Goal: Communication & Community: Answer question/provide support

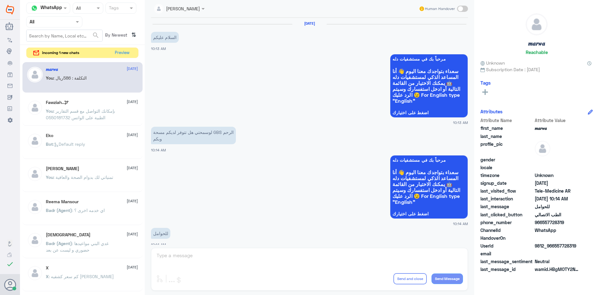
scroll to position [315, 0]
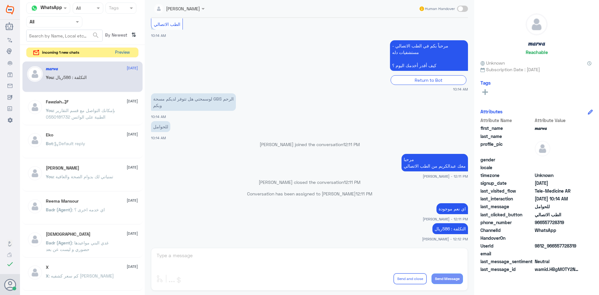
click at [126, 53] on button "Preview" at bounding box center [122, 53] width 19 height 10
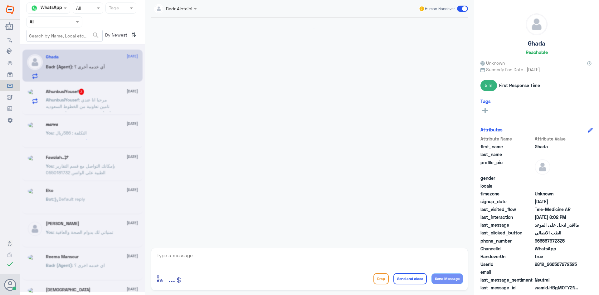
scroll to position [380, 0]
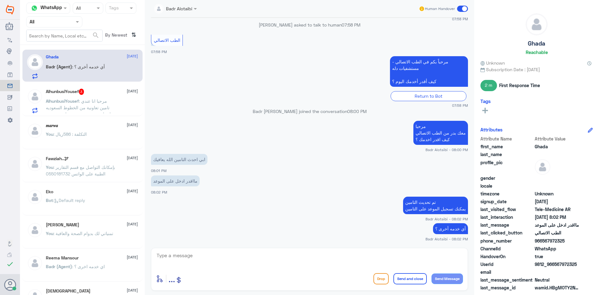
click at [97, 100] on span ": مرحبا انا عندي تامين تعاونية من الخطوط السعوديه وحاب احجز عن بعد موعد هل يوجد…" at bounding box center [81, 110] width 70 height 25
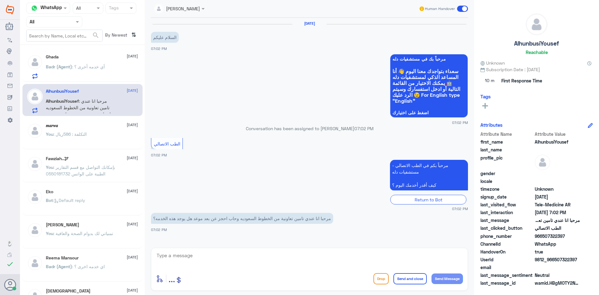
click at [250, 254] on textarea at bounding box center [309, 258] width 307 height 15
paste textarea "مرحبا معك [PERSON_NAME] من الطب الاتصالي"
type textarea "مرحبا معك [PERSON_NAME] من الطب الاتصالي"
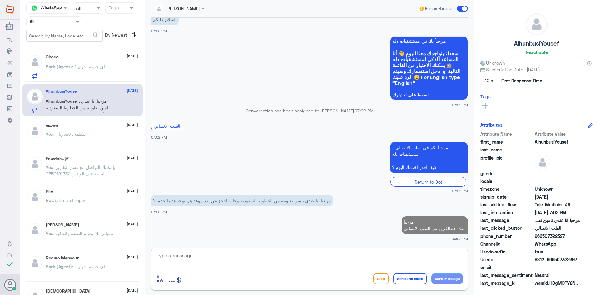
click at [225, 262] on textarea at bounding box center [309, 258] width 307 height 15
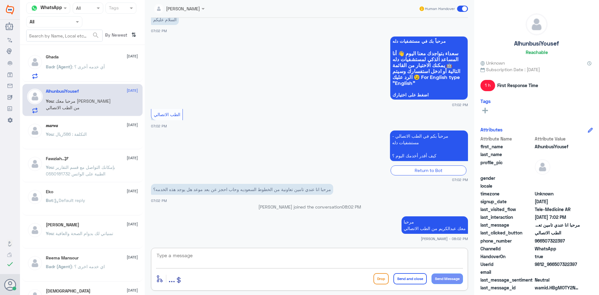
paste textarea "بإمكانك حجز موعد عن طريق التطبيق أو بالاتصال على الرقم الموحد 920012222"
type textarea "بإمكانك حجز موعد عن طريق التطبيق أو بالاتصال على الرقم الموحد 920012222"
click at [406, 277] on button "Send and close" at bounding box center [409, 278] width 33 height 11
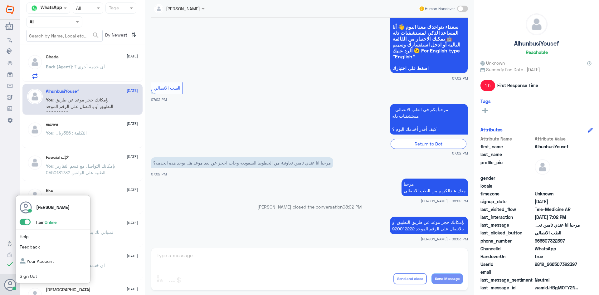
click at [22, 220] on span at bounding box center [25, 222] width 11 height 6
click at [0, 0] on input "checkbox" at bounding box center [0, 0] width 0 height 0
